Goal: Navigation & Orientation: Find specific page/section

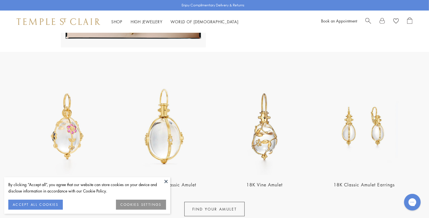
scroll to position [204, 0]
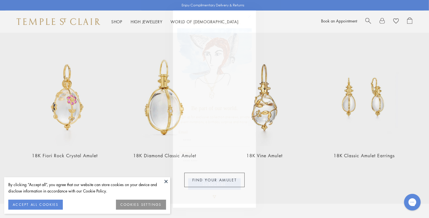
click at [249, 16] on icon "Close dialog" at bounding box center [249, 16] width 3 height 3
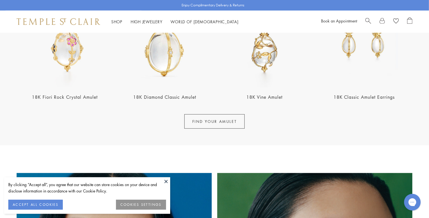
scroll to position [291, 0]
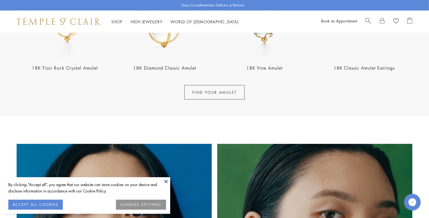
click at [216, 90] on link "FIND YOUR AMULET" at bounding box center [214, 92] width 61 height 14
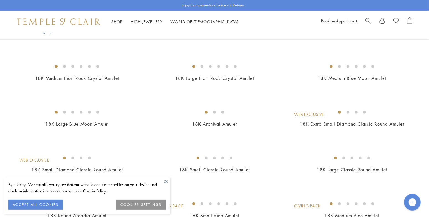
scroll to position [117, 0]
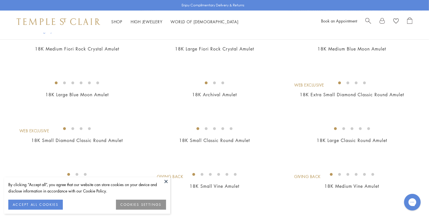
click at [167, 181] on button at bounding box center [166, 181] width 8 height 8
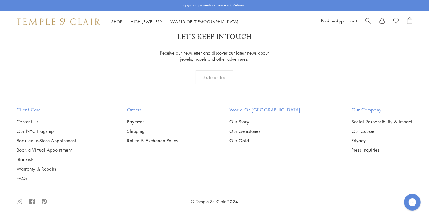
scroll to position [3061, 0]
